Goal: Obtain resource: Download file/media

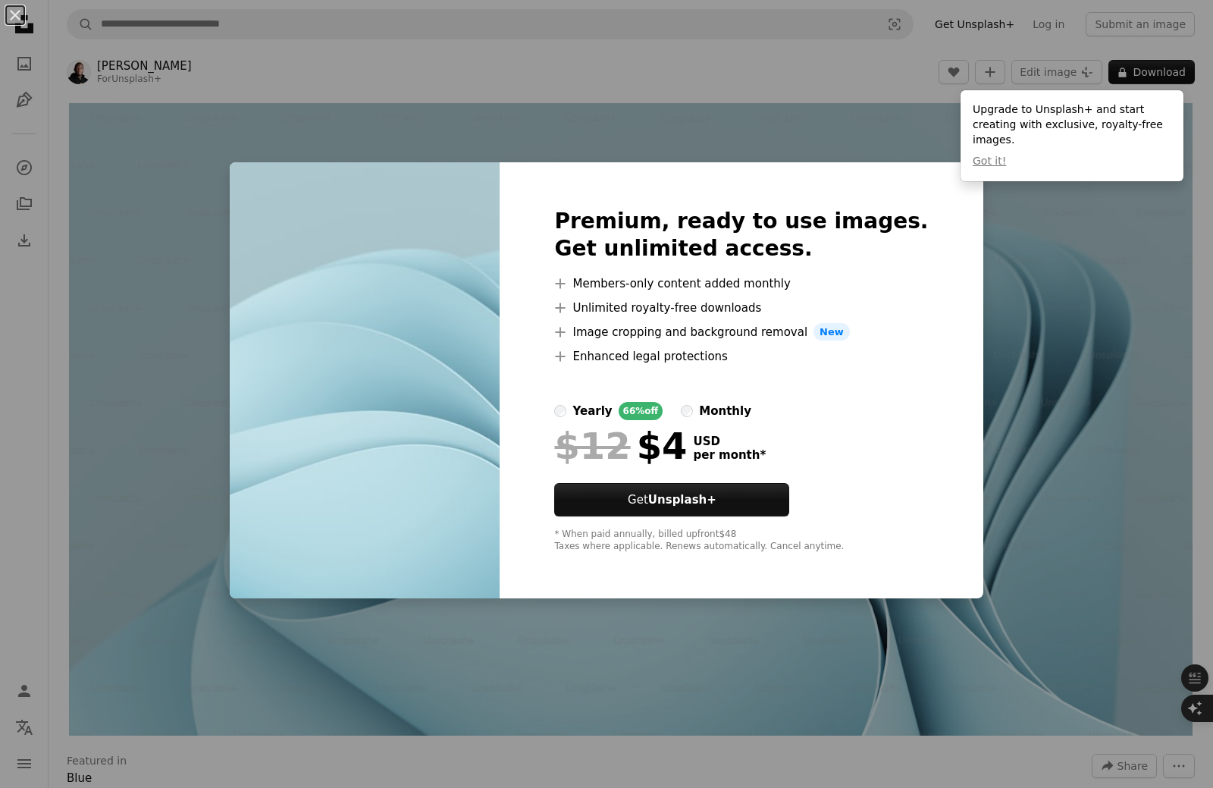
click at [1053, 270] on div "An X shape Premium, ready to use images. Get unlimited access. A plus sign Memb…" at bounding box center [606, 394] width 1213 height 788
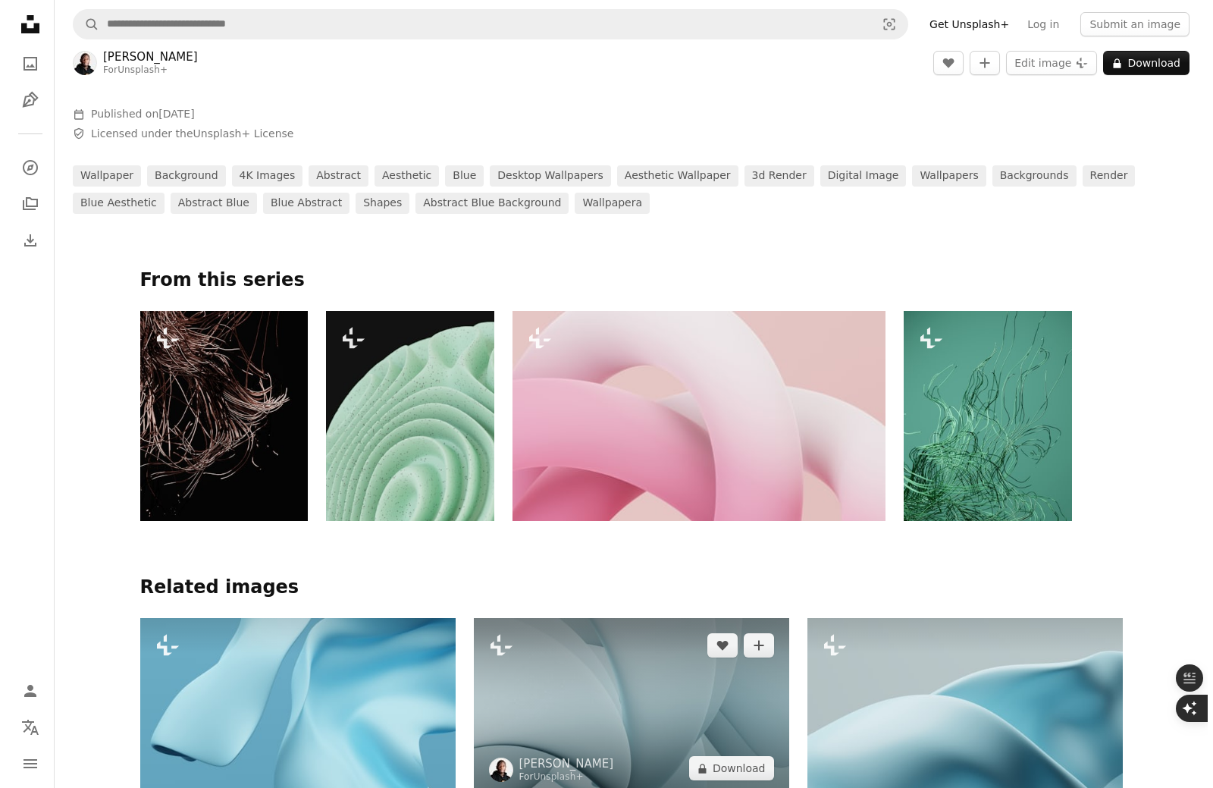
scroll to position [1010, 0]
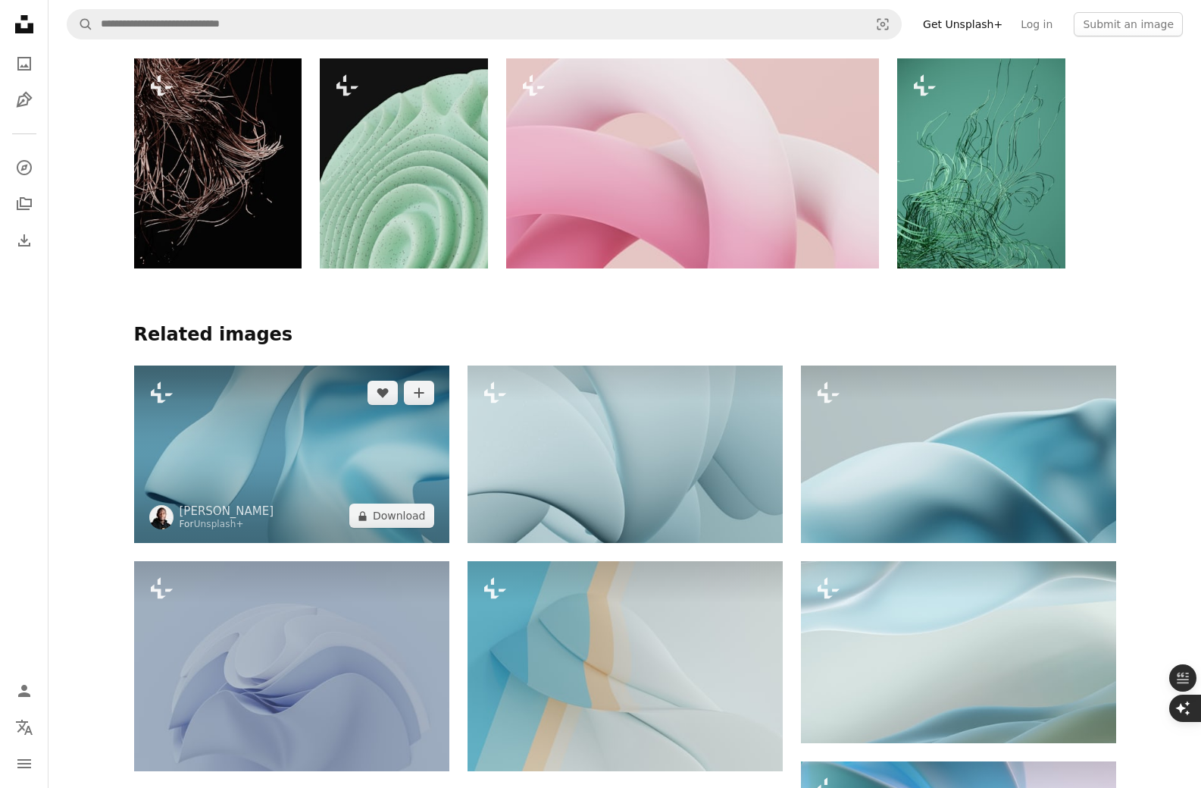
click at [237, 488] on img at bounding box center [291, 453] width 315 height 177
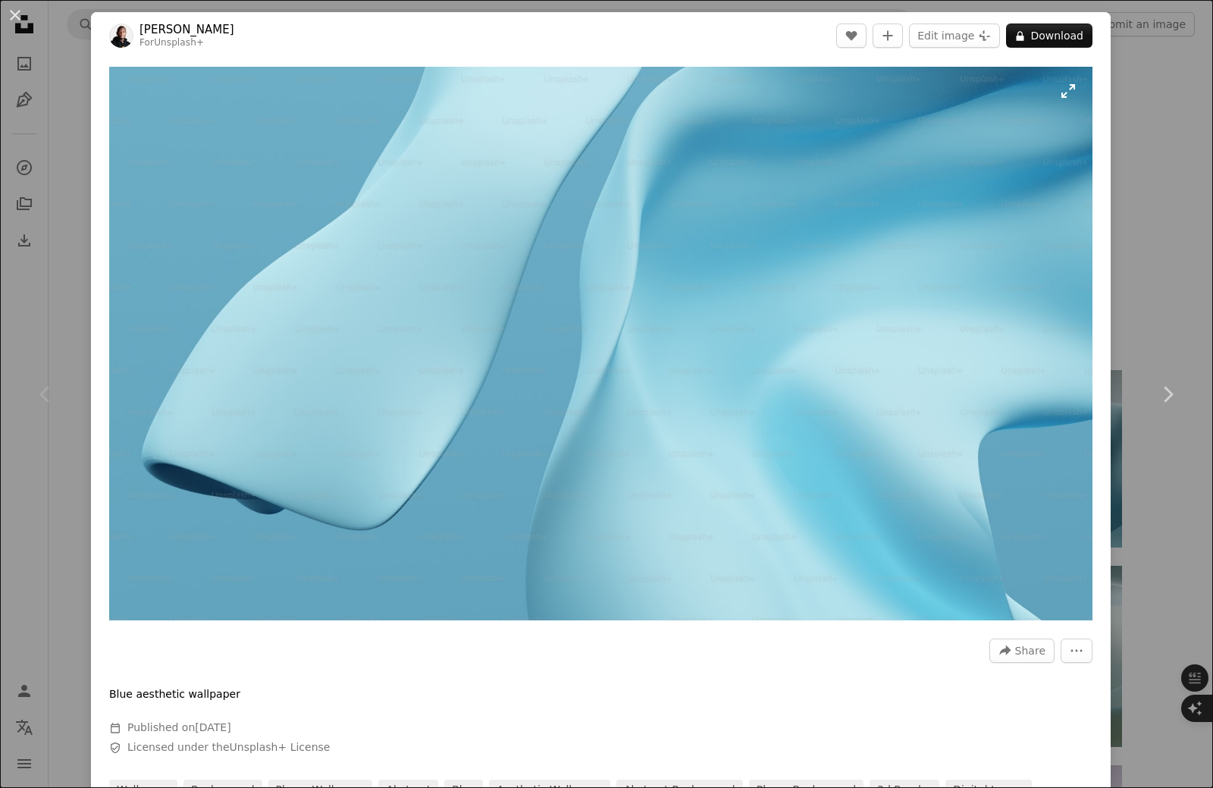
drag, startPoint x: 567, startPoint y: 283, endPoint x: 1054, endPoint y: 92, distance: 523.5
click at [1054, 92] on img "Zoom in on this image" at bounding box center [600, 343] width 983 height 553
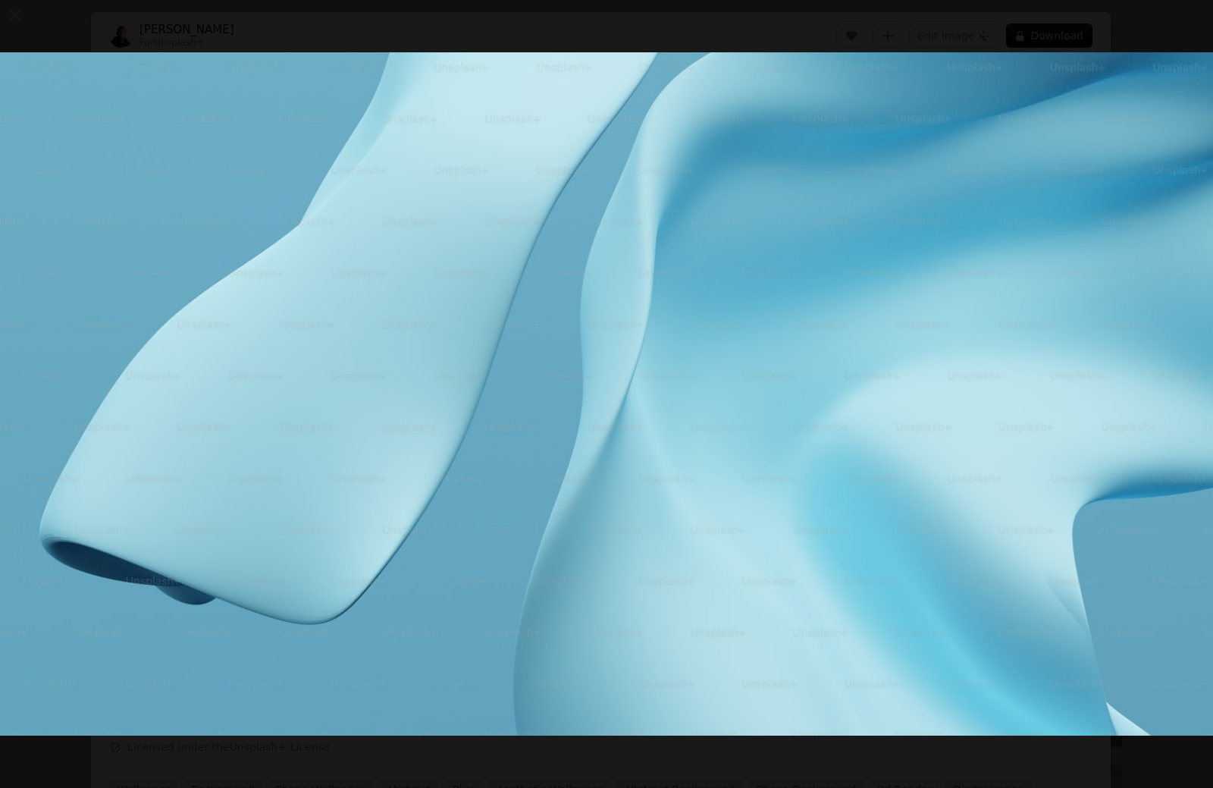
click at [771, 529] on img "Zoom out on this image" at bounding box center [606, 393] width 1214 height 683
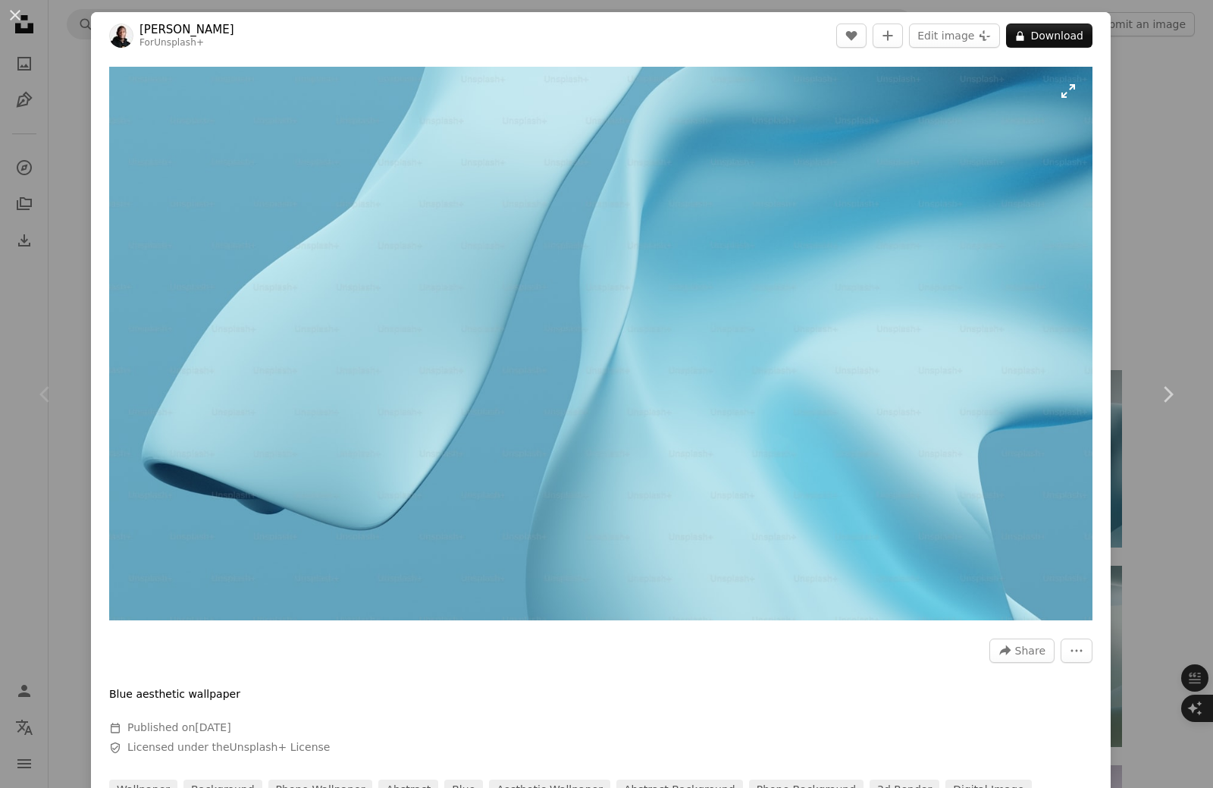
click at [1054, 98] on img "Zoom in on this image" at bounding box center [600, 343] width 983 height 553
